Goal: Check status: Check status

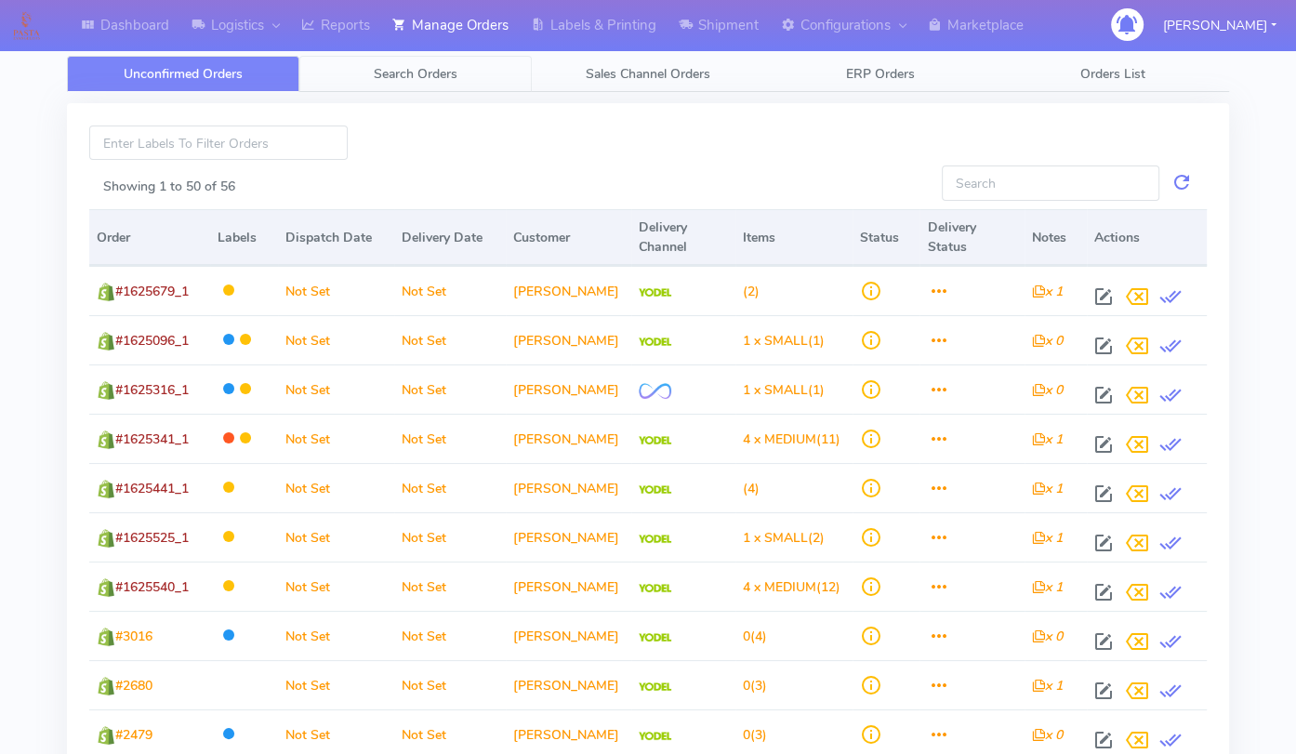
click at [400, 65] on span "Search Orders" at bounding box center [416, 74] width 84 height 18
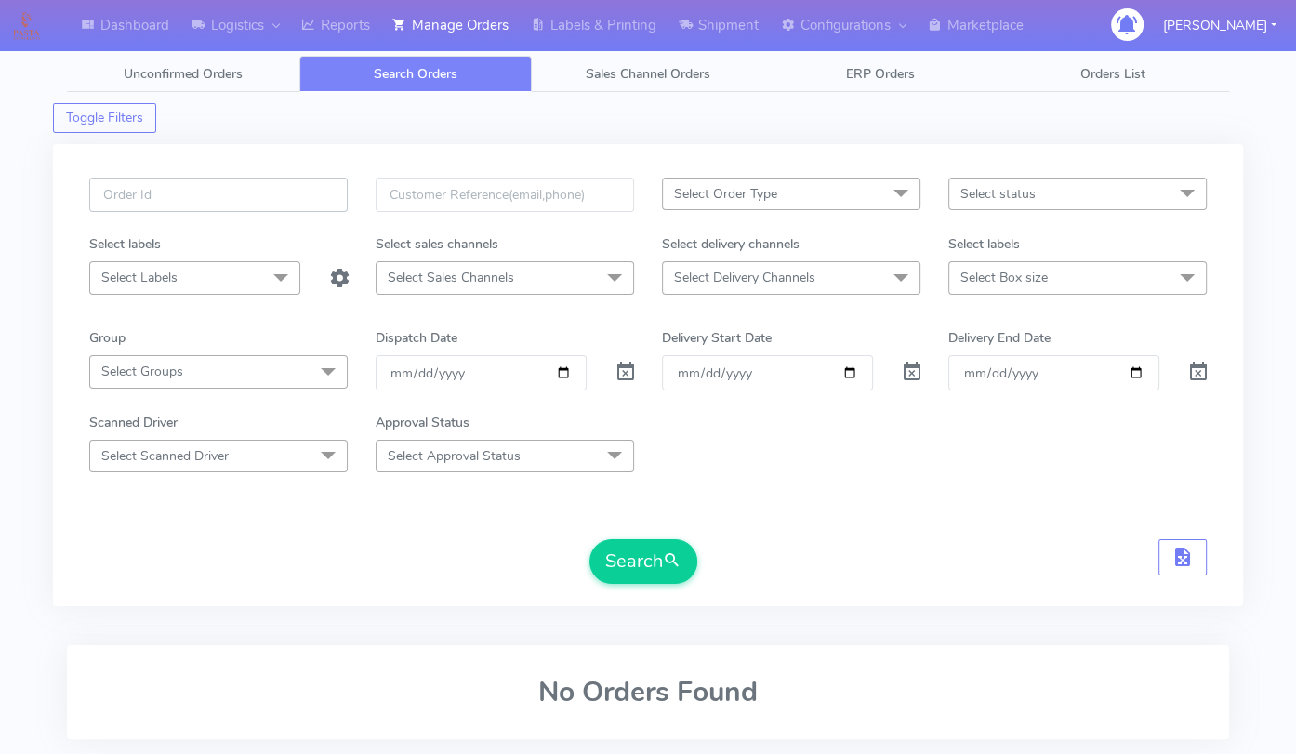
click at [244, 197] on input "text" at bounding box center [218, 195] width 258 height 34
paste input "1619682"
type input "1619682"
click at [623, 367] on span at bounding box center [625, 376] width 22 height 18
click at [640, 571] on button "Search" at bounding box center [643, 561] width 108 height 45
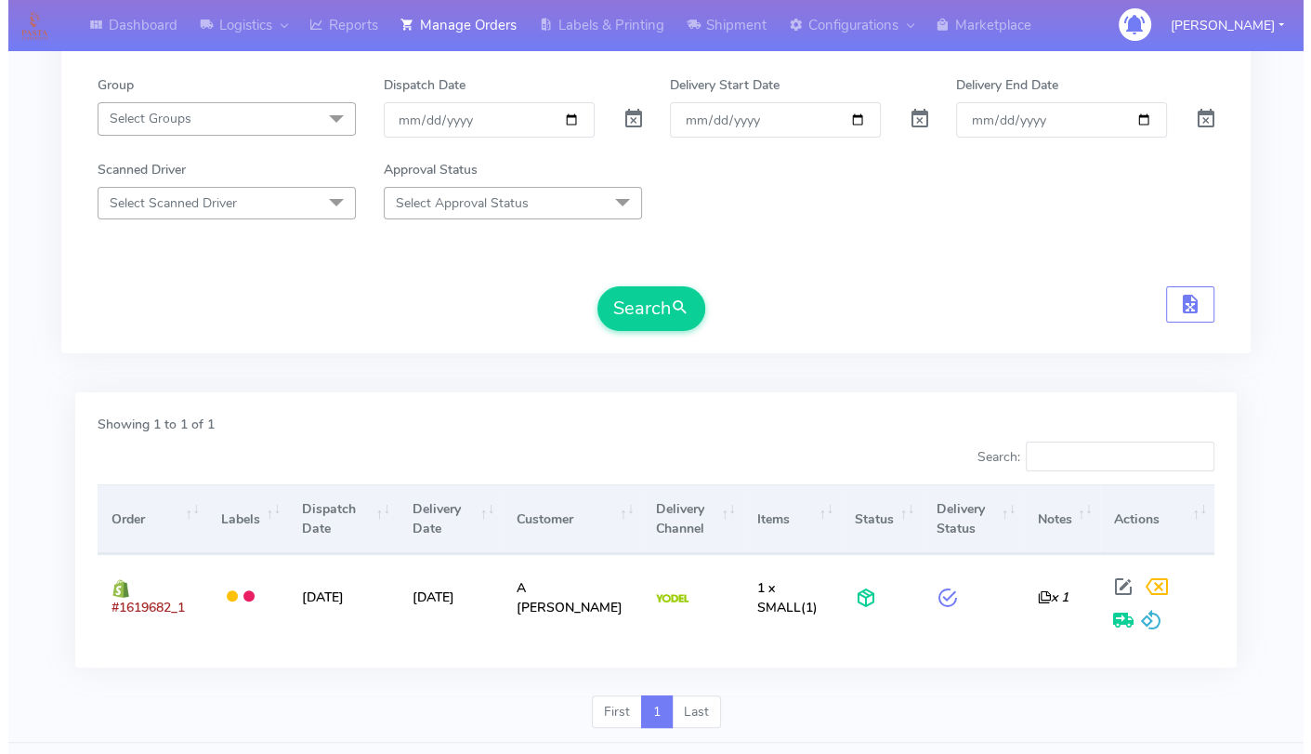
scroll to position [296, 0]
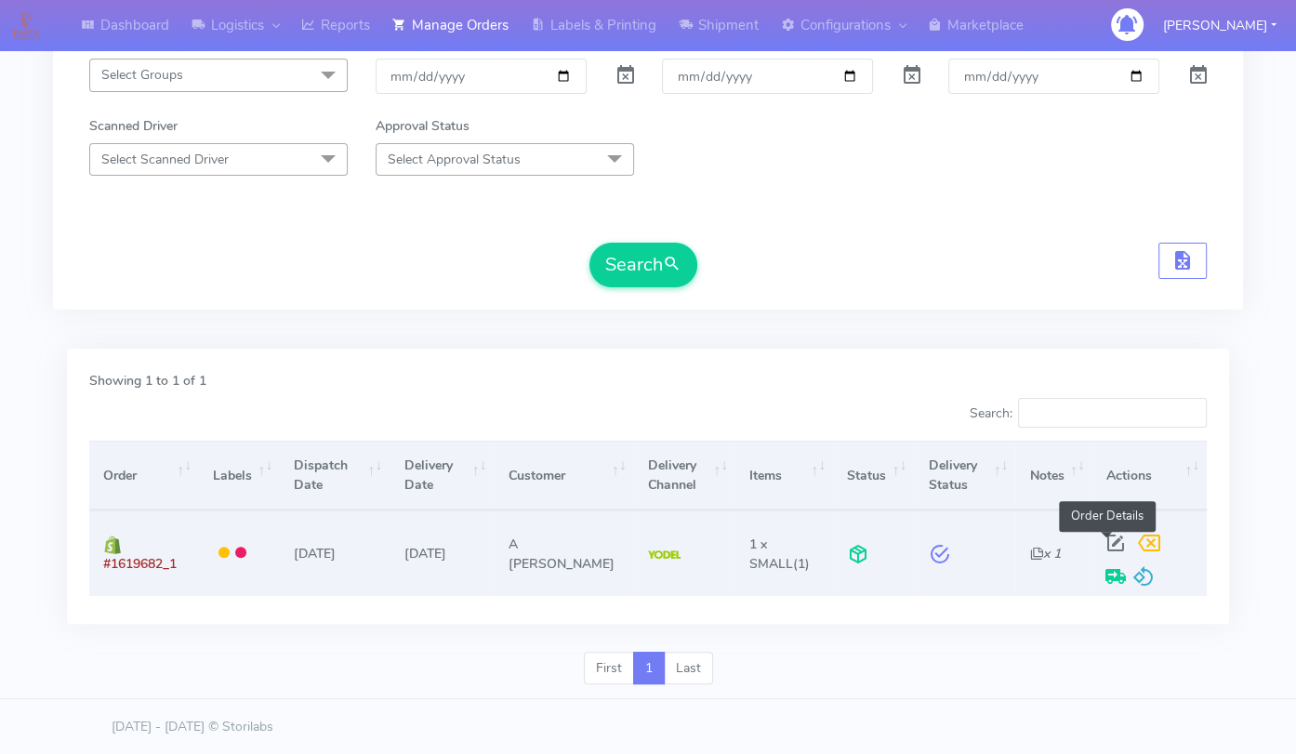
click at [1106, 544] on span at bounding box center [1115, 547] width 33 height 18
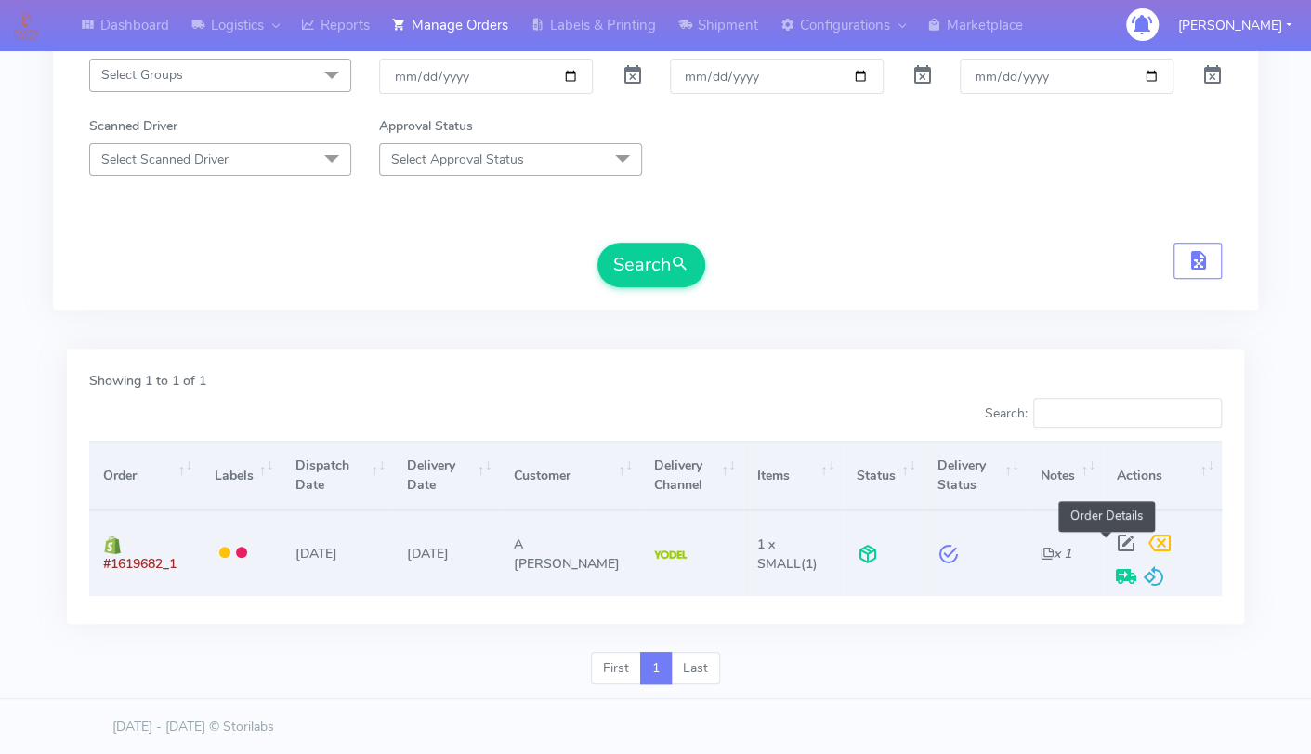
select select "5"
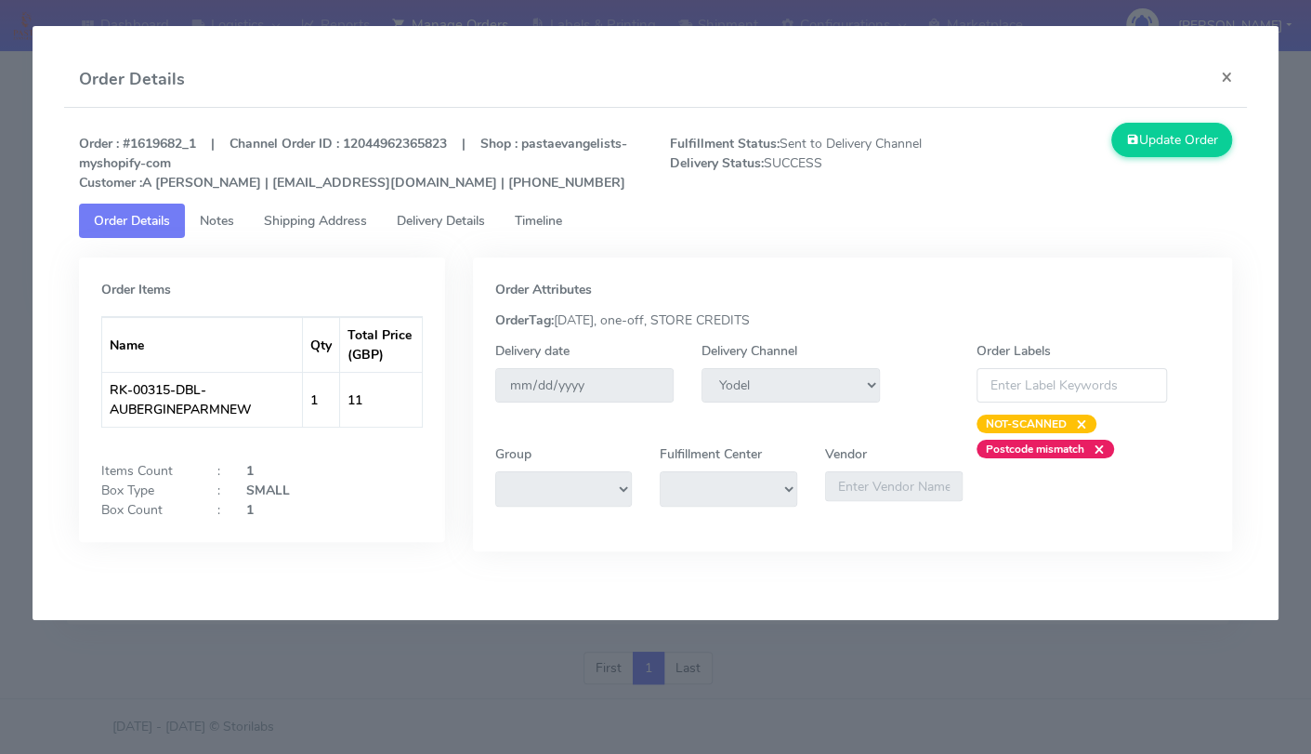
click at [408, 218] on span "Delivery Details" at bounding box center [441, 221] width 88 height 18
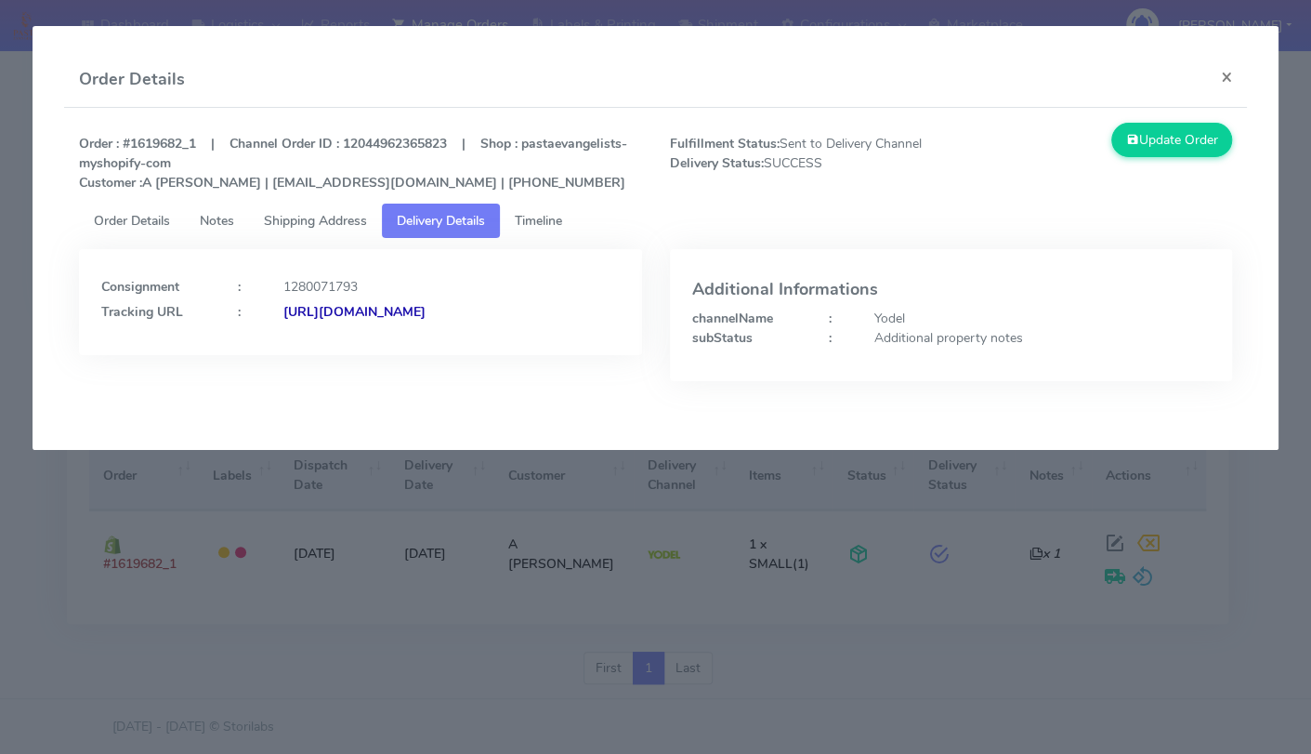
drag, startPoint x: 458, startPoint y: 336, endPoint x: 301, endPoint y: 329, distance: 157.2
click at [301, 322] on div "[URL][DOMAIN_NAME]" at bounding box center [452, 312] width 364 height 20
copy strong "JJD0002249960890103"
